Goal: Transaction & Acquisition: Book appointment/travel/reservation

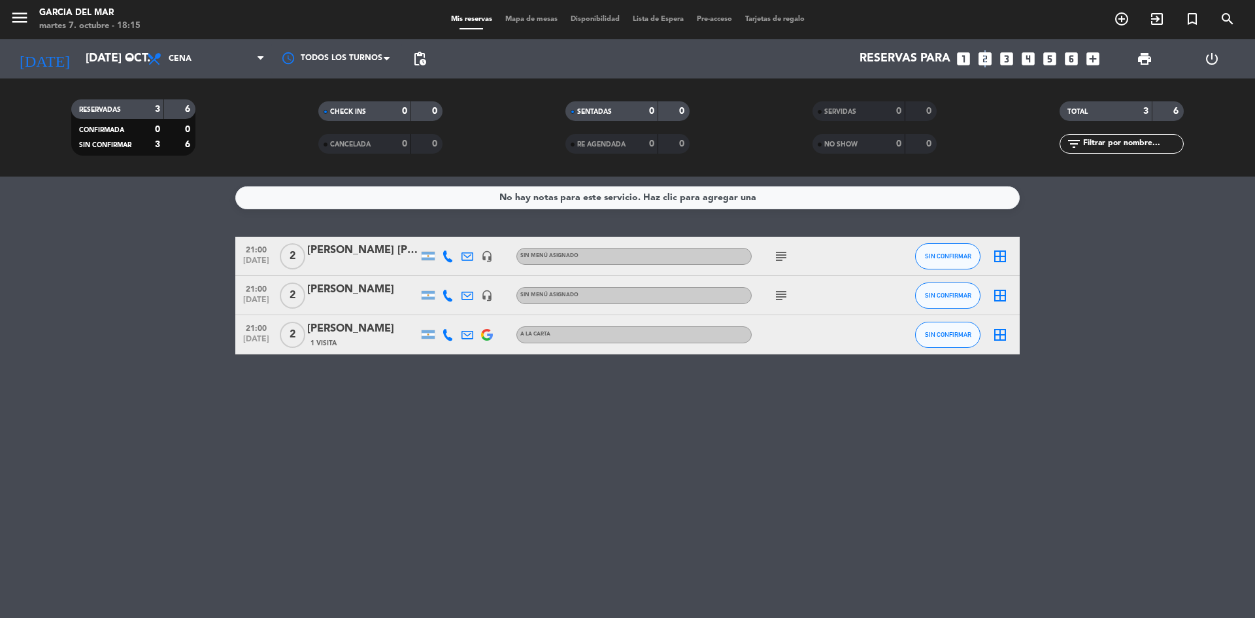
click at [984, 60] on icon "looks_two" at bounding box center [985, 58] width 17 height 17
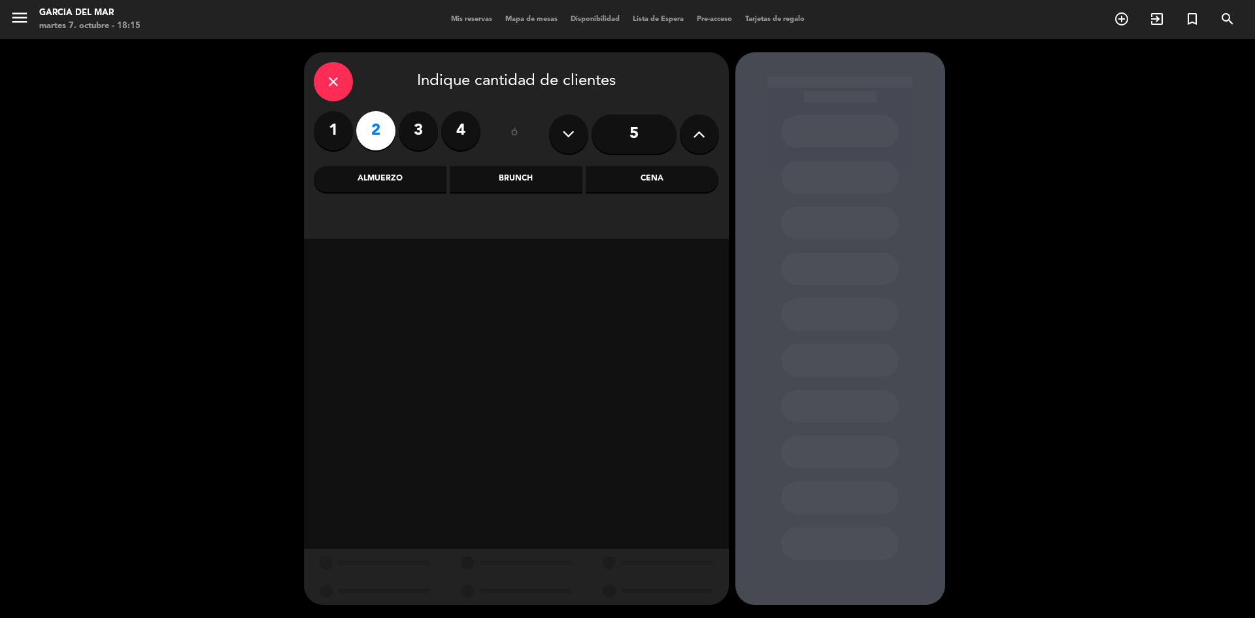
click at [674, 184] on div "Cena" at bounding box center [652, 179] width 133 height 26
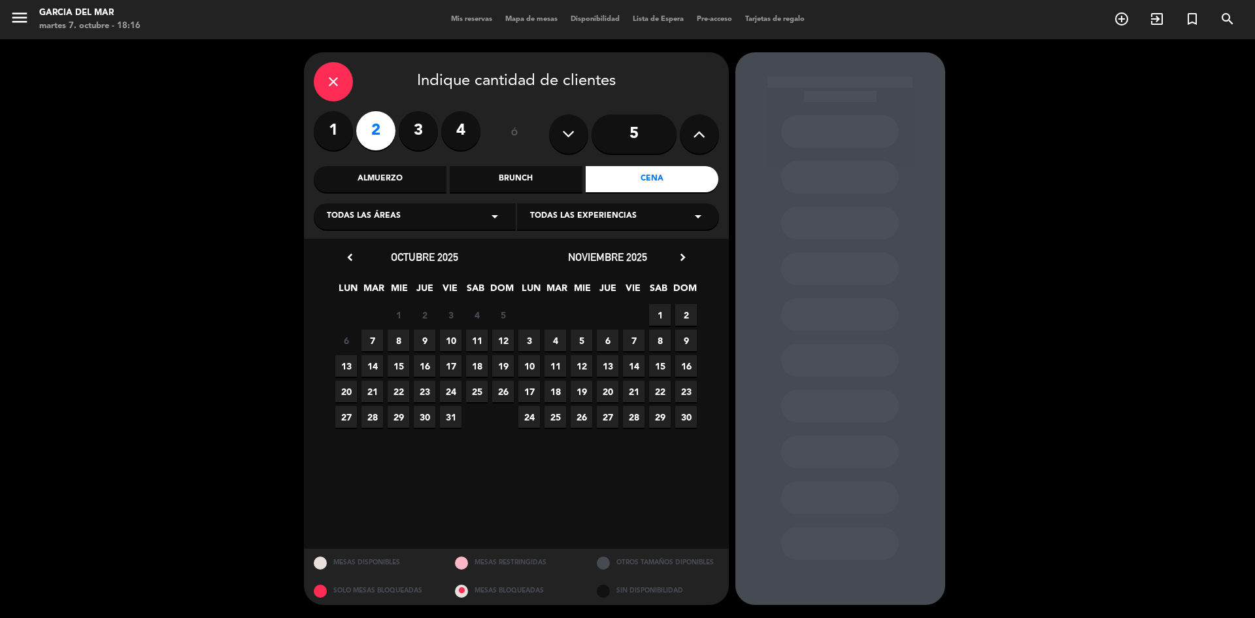
click at [401, 361] on span "15" at bounding box center [399, 366] width 22 height 22
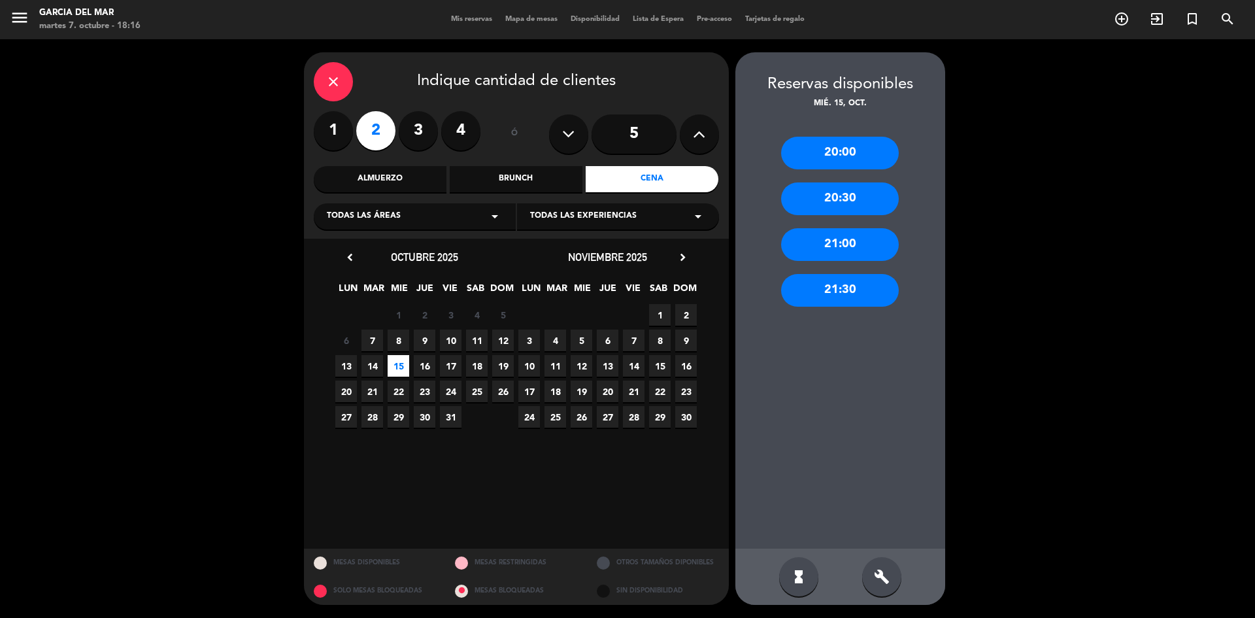
click at [844, 245] on div "21:00" at bounding box center [840, 244] width 118 height 33
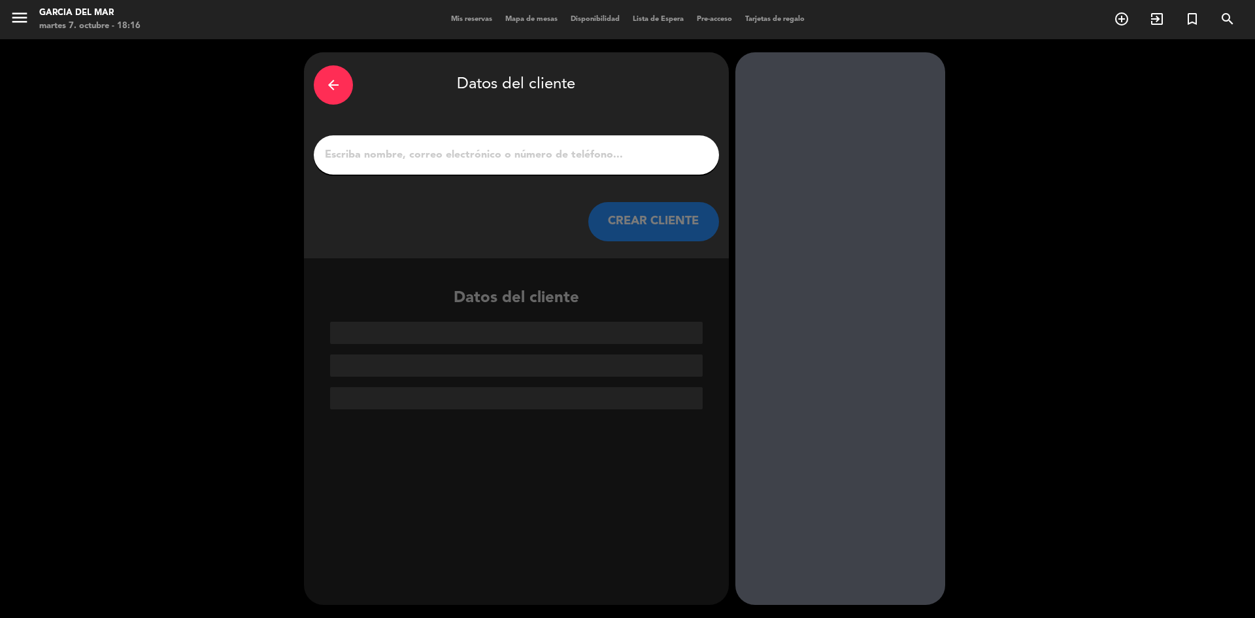
click at [555, 146] on input "1" at bounding box center [517, 155] width 386 height 18
paste input "[PERSON_NAME] de trajterman"
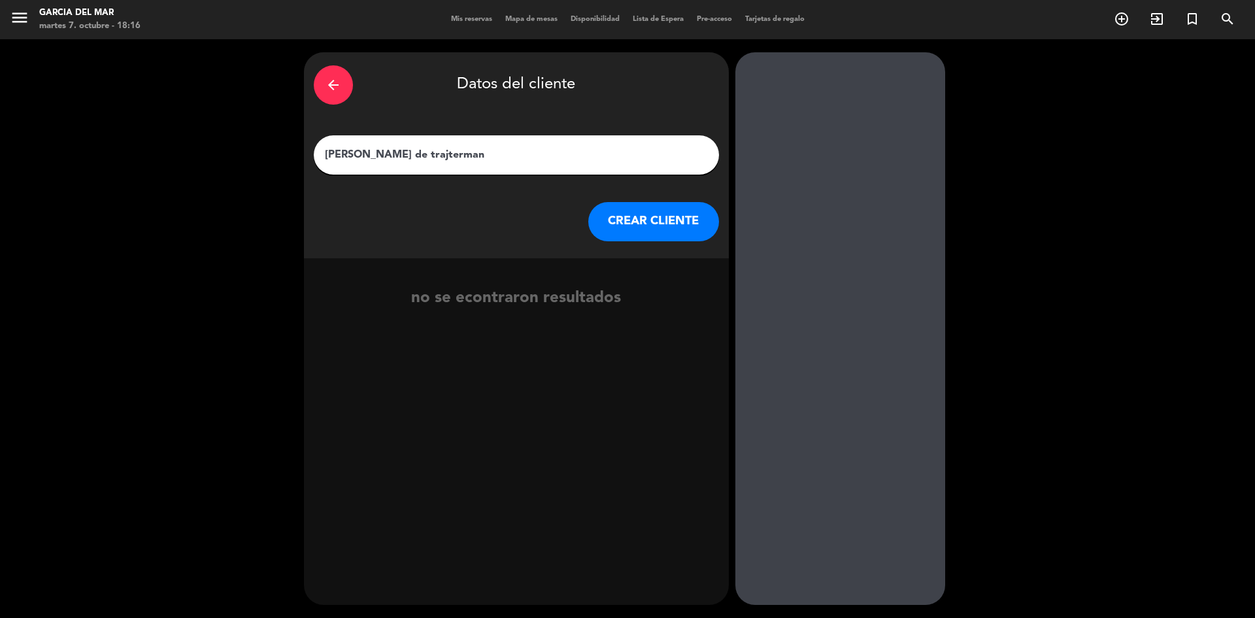
type input "[PERSON_NAME] de trajterman"
click at [610, 220] on button "CREAR CLIENTE" at bounding box center [653, 221] width 131 height 39
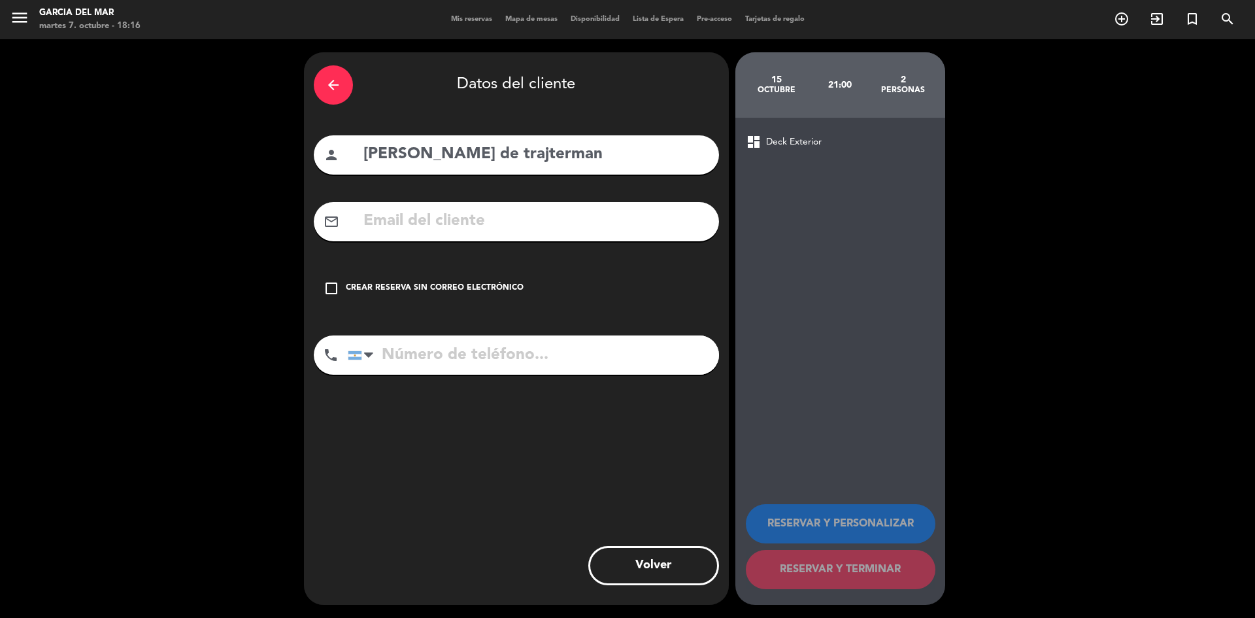
click at [473, 226] on input "text" at bounding box center [535, 221] width 347 height 27
paste input "[EMAIL_ADDRESS][DOMAIN_NAME]"
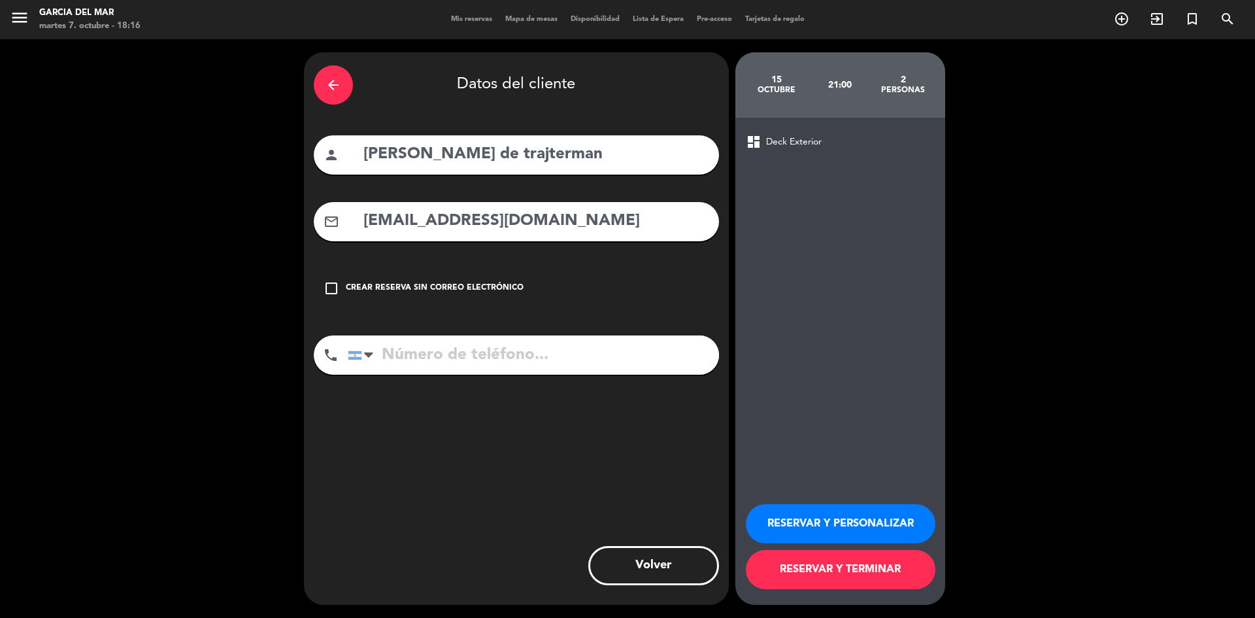
type input "[EMAIL_ADDRESS][DOMAIN_NAME]"
click at [458, 345] on input "tel" at bounding box center [533, 354] width 371 height 39
click at [464, 359] on input "tel" at bounding box center [533, 354] width 371 height 39
paste input "1144229215"
type input "1144229215"
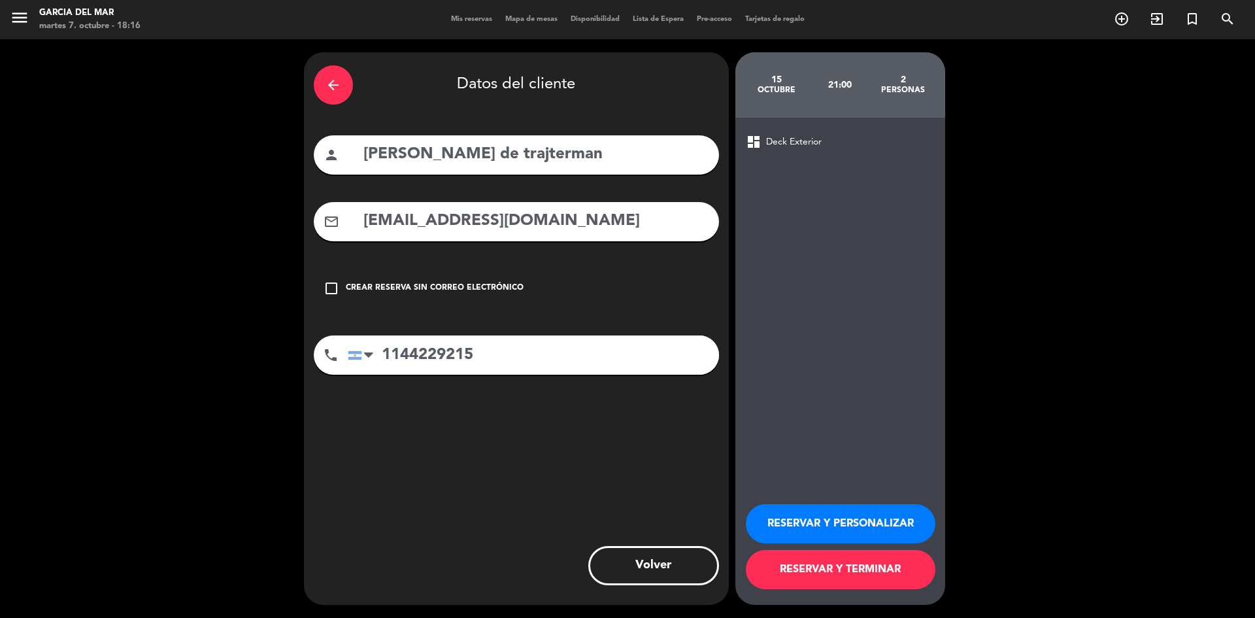
click at [847, 570] on button "RESERVAR Y TERMINAR" at bounding box center [841, 569] width 190 height 39
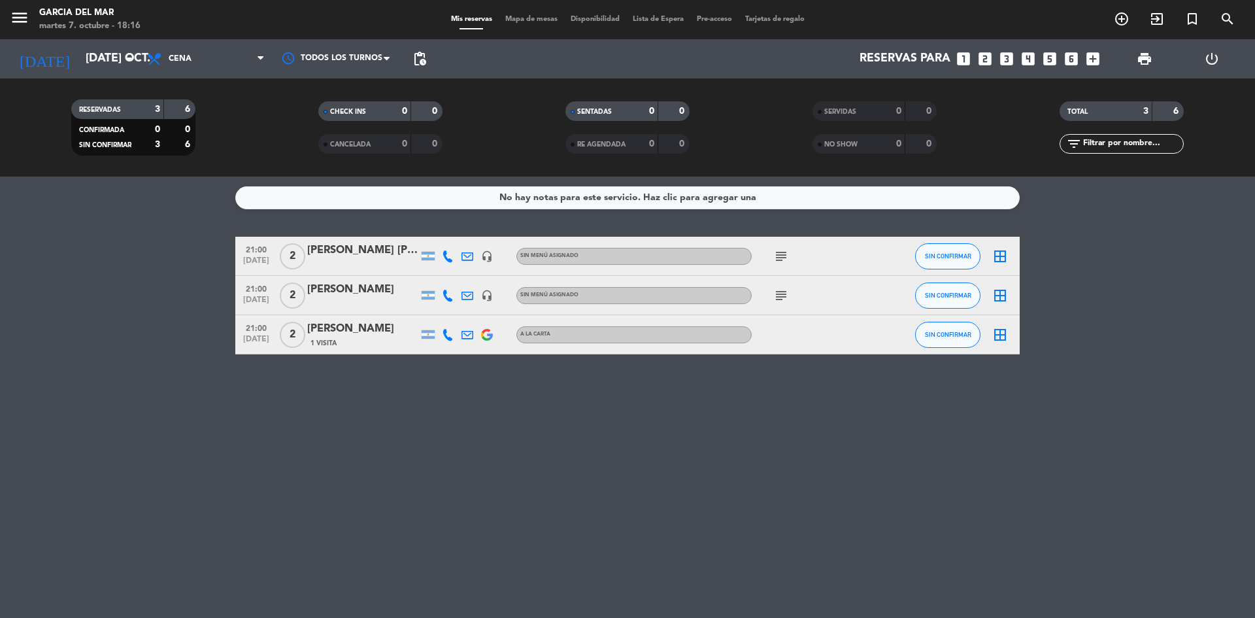
click at [850, 466] on div "No hay notas para este servicio. Haz clic para agregar una 21:00 [DATE] 2 [PERS…" at bounding box center [627, 397] width 1255 height 441
click at [126, 60] on icon "arrow_drop_down" at bounding box center [130, 59] width 16 height 16
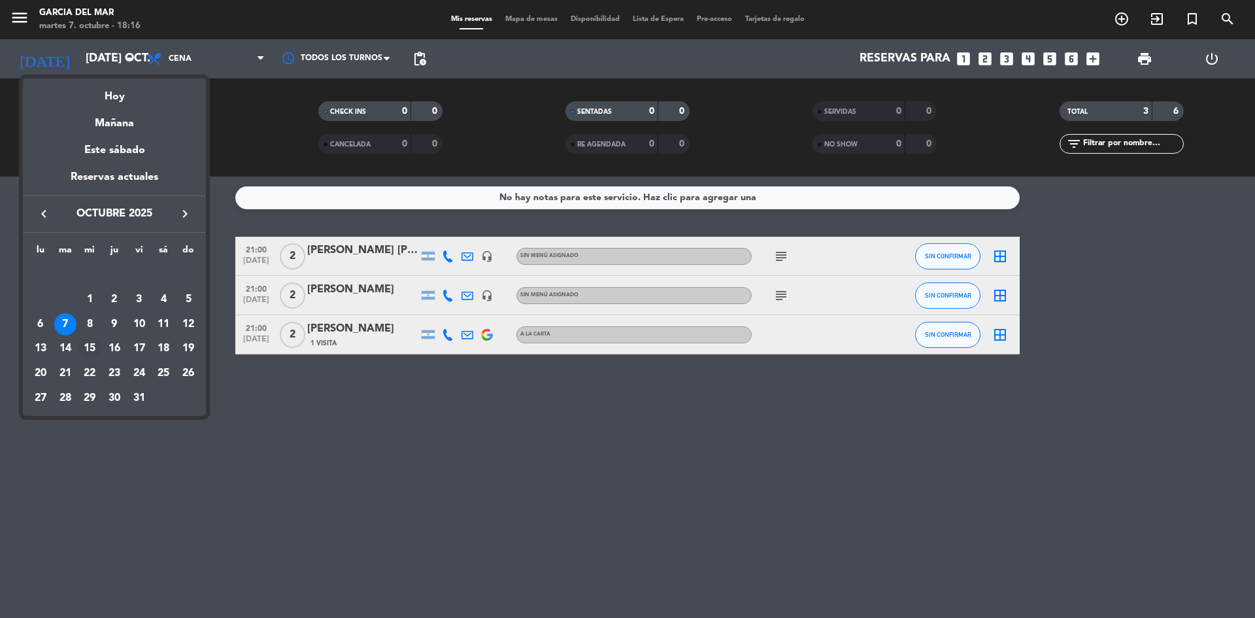
click at [90, 345] on div "15" at bounding box center [89, 348] width 22 height 22
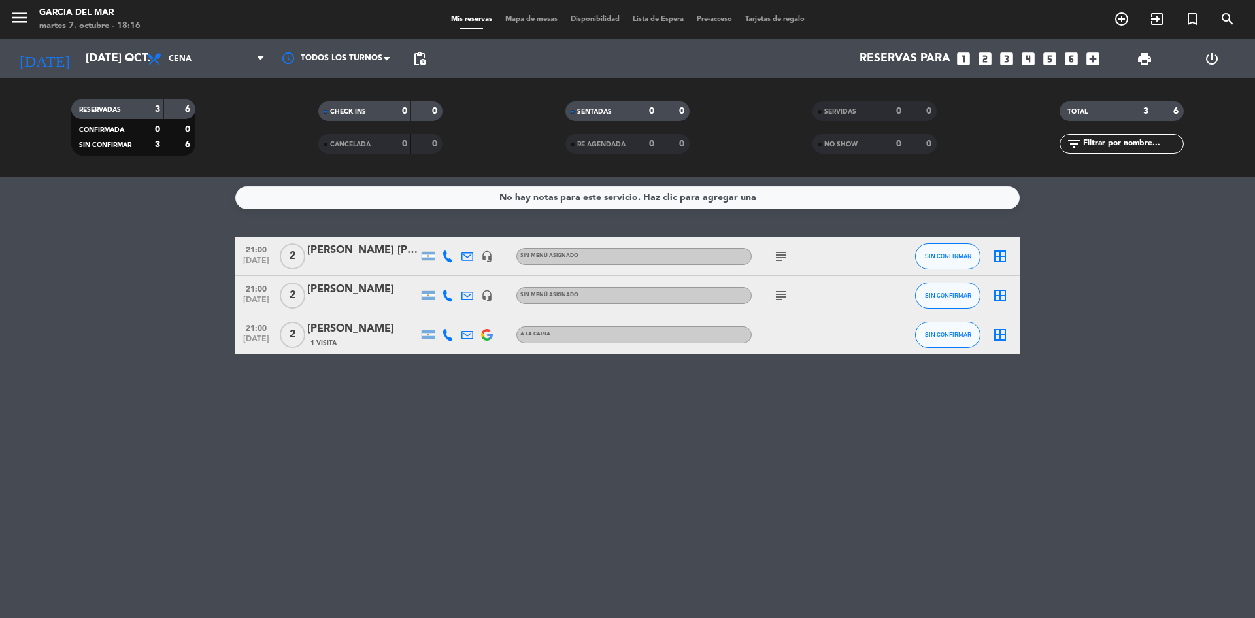
type input "mié. [DATE]"
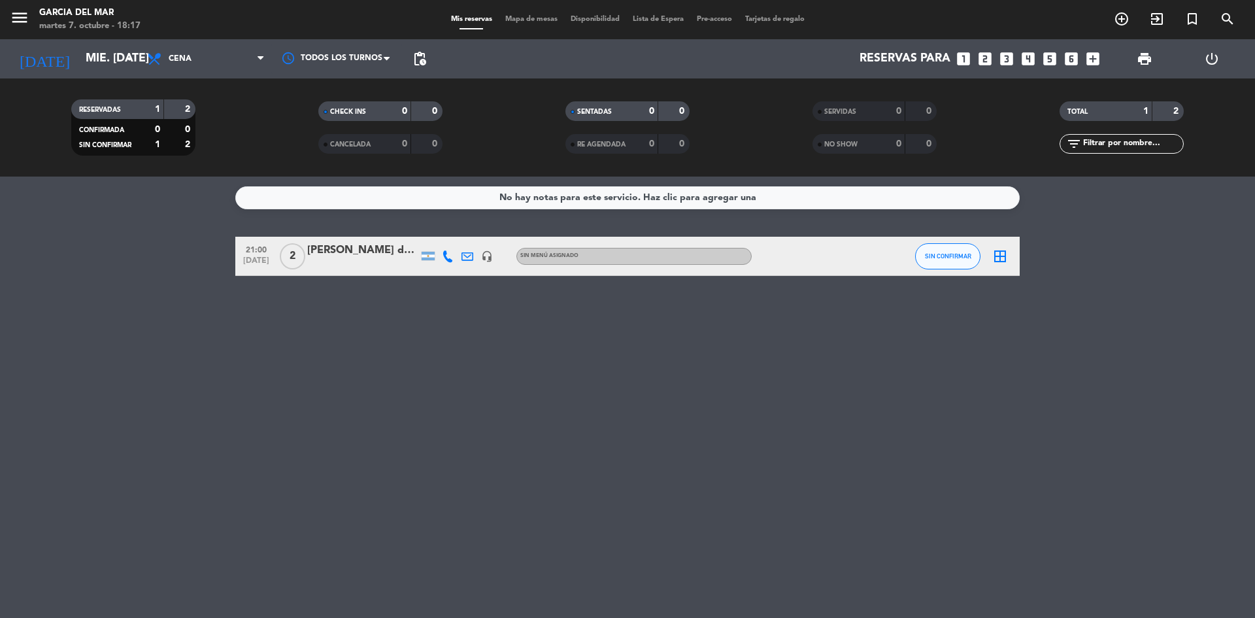
click at [385, 260] on div at bounding box center [362, 265] width 111 height 10
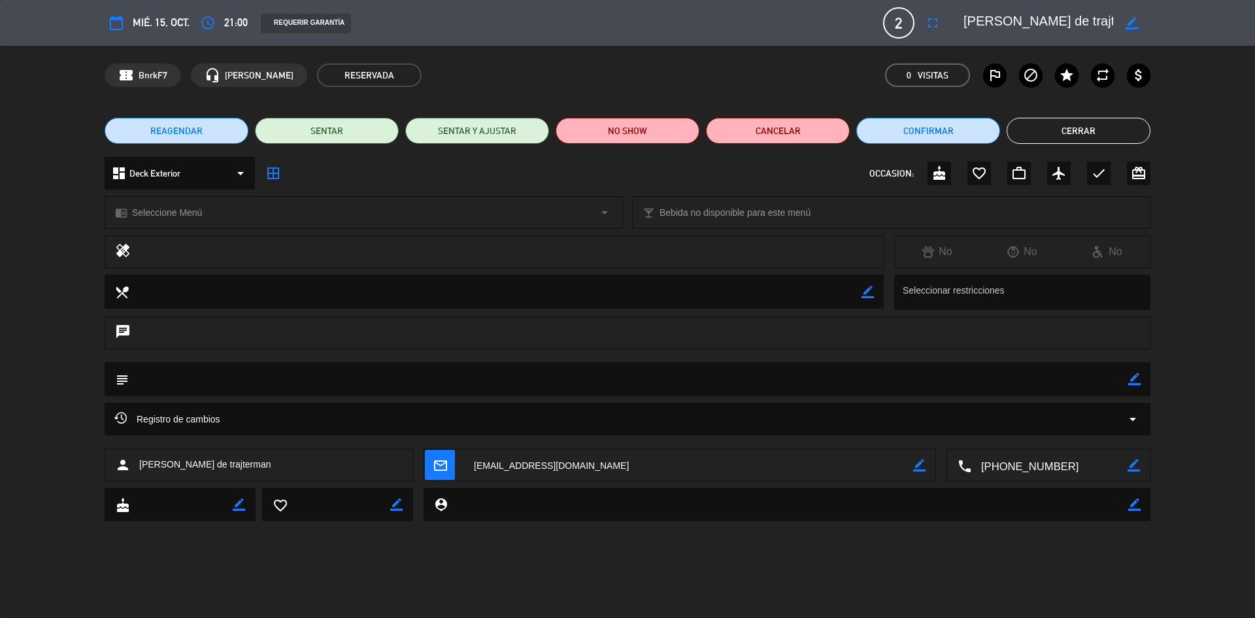
click at [1133, 377] on icon "border_color" at bounding box center [1135, 379] width 12 height 12
click at [360, 373] on textarea at bounding box center [629, 378] width 1000 height 33
paste textarea "[PERSON_NAME] del Mar - Experiencia Gourmet Código: 59KBXVEV"
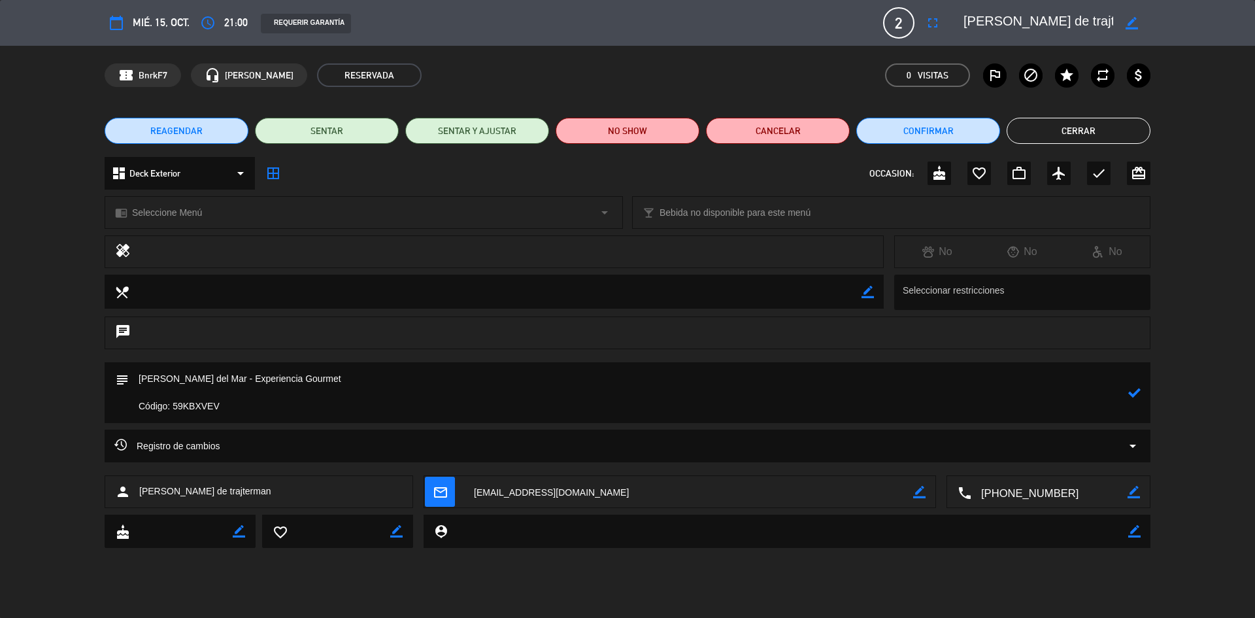
type textarea "[PERSON_NAME] del Mar - Experiencia Gourmet Código: 59KBXVEV"
click at [1138, 394] on icon at bounding box center [1135, 392] width 12 height 12
click at [1106, 134] on button "Cerrar" at bounding box center [1079, 131] width 144 height 26
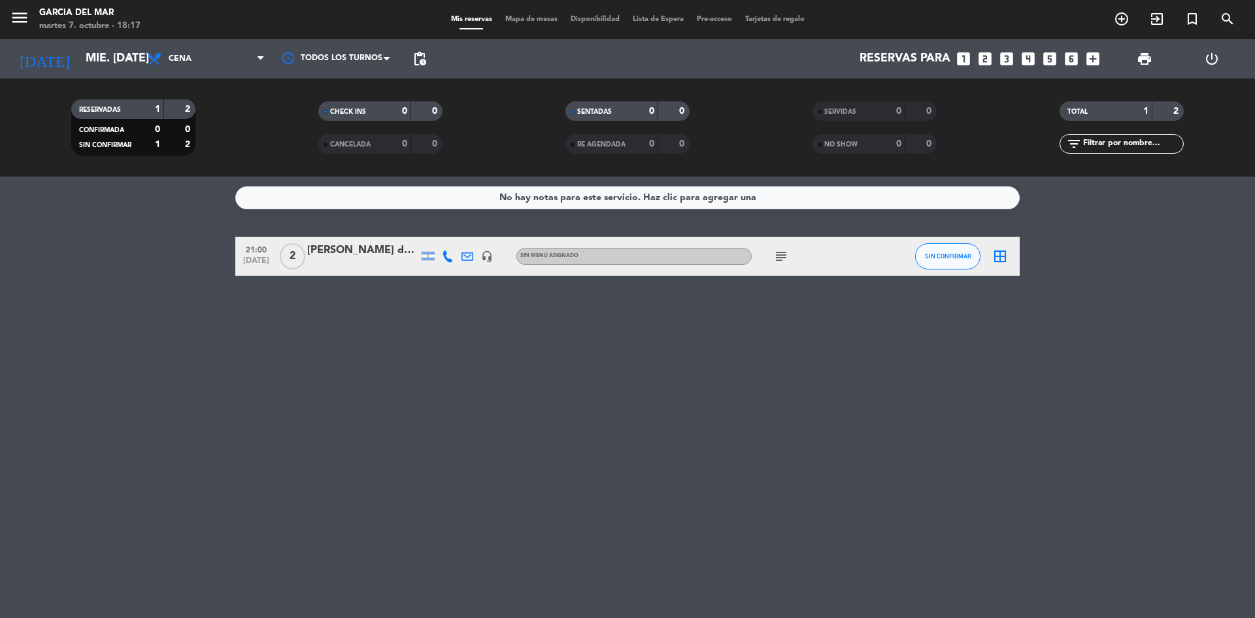
click at [585, 466] on div "No hay notas para este servicio. Haz clic para agregar una 21:00 [DATE] 2 [PERS…" at bounding box center [627, 397] width 1255 height 441
click at [395, 337] on div "No hay notas para este servicio. Haz clic para agregar una 21:00 [DATE] 2 [PERS…" at bounding box center [627, 397] width 1255 height 441
click at [100, 61] on input "mié. [DATE]" at bounding box center [155, 59] width 152 height 26
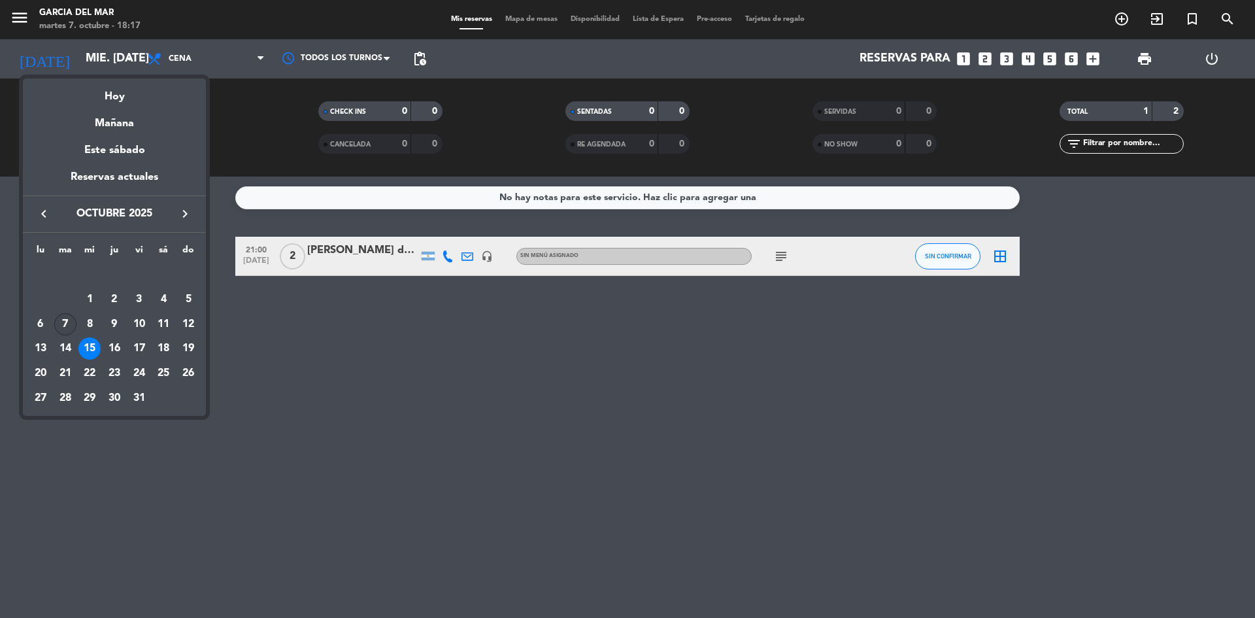
click at [71, 319] on div "7" at bounding box center [65, 324] width 22 height 22
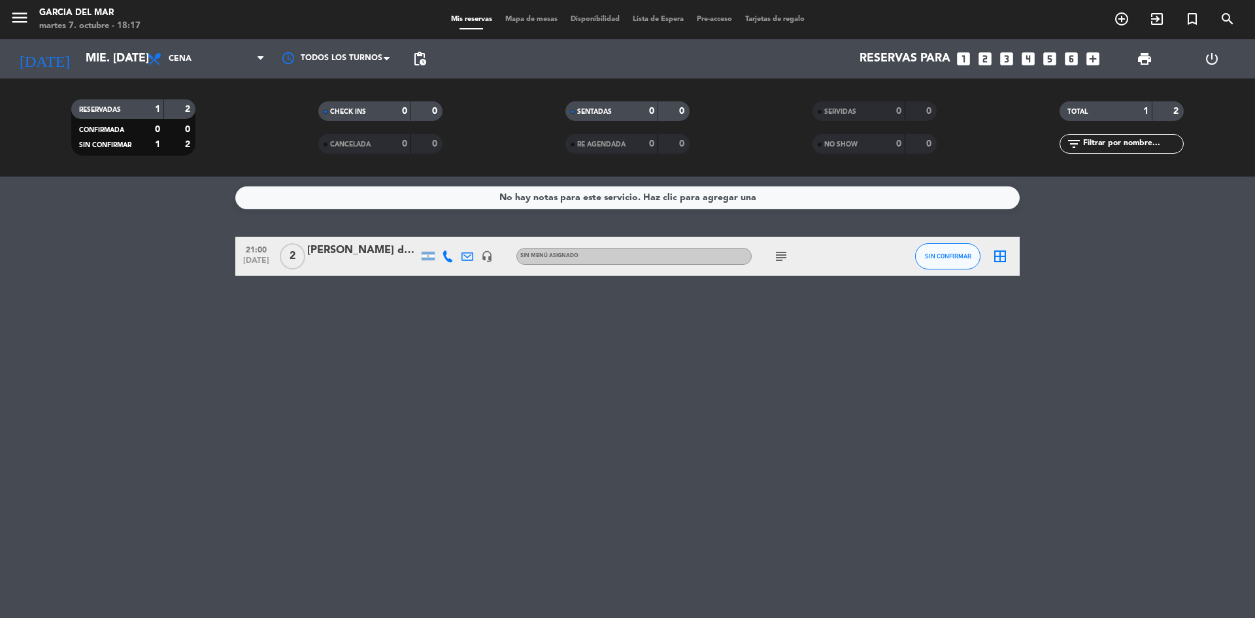
type input "[DATE] oct."
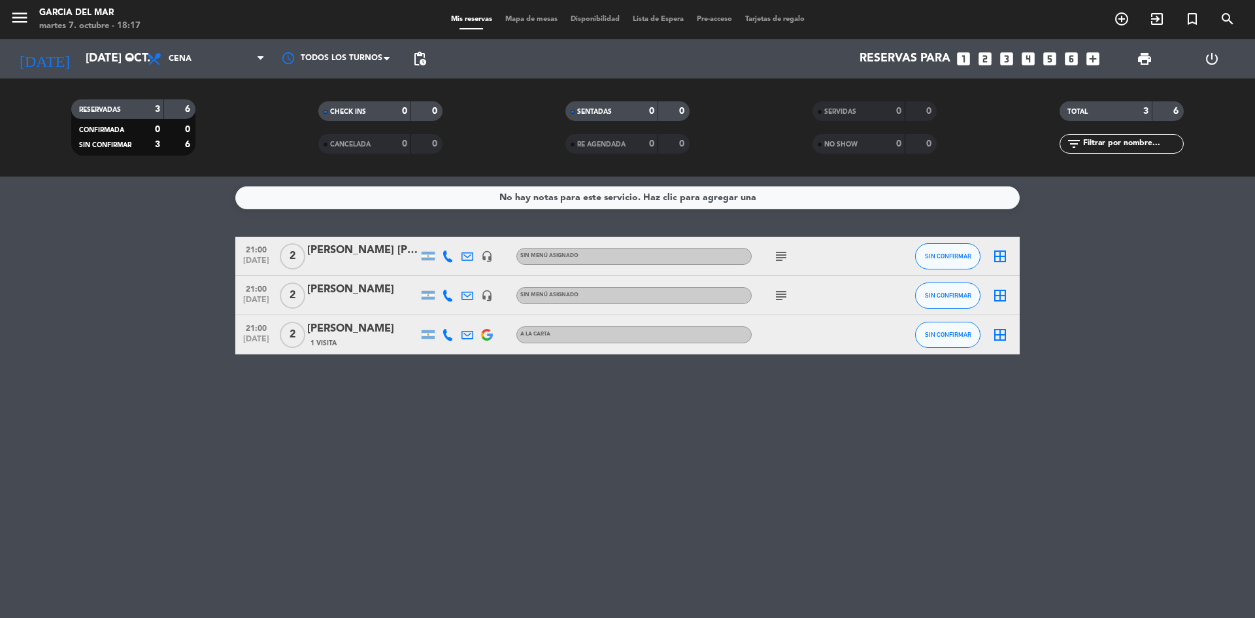
click at [585, 392] on div "No hay notas para este servicio. Haz clic para agregar una 21:00 [DATE] 2 [PERS…" at bounding box center [627, 397] width 1255 height 441
click at [746, 488] on div "No hay notas para este servicio. Haz clic para agregar una 21:00 [DATE] 2 [PERS…" at bounding box center [627, 397] width 1255 height 441
